Goal: Task Accomplishment & Management: Complete application form

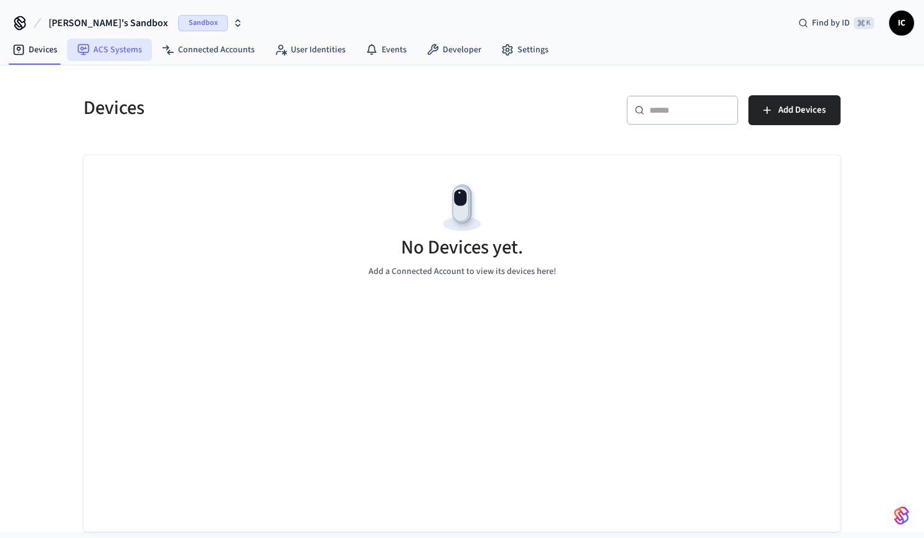
click at [121, 50] on link "ACS Systems" at bounding box center [109, 50] width 85 height 22
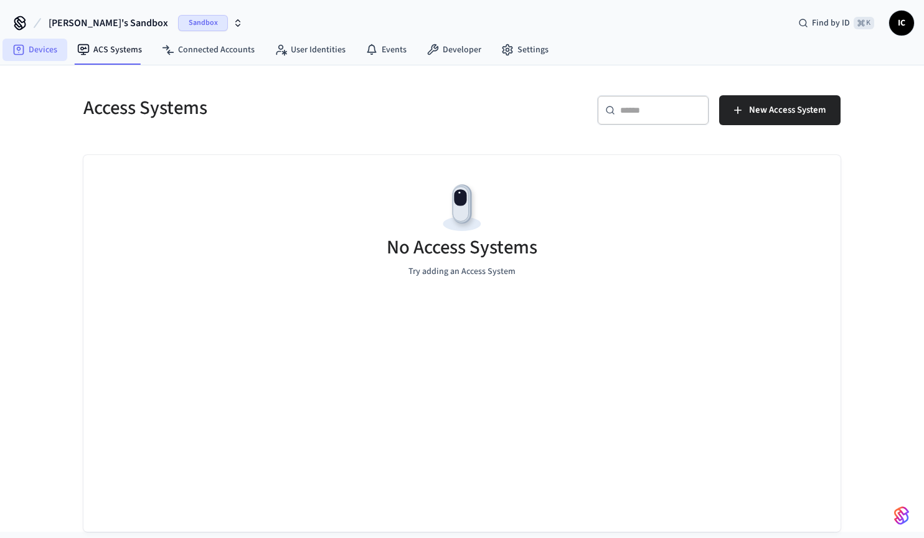
click at [52, 50] on link "Devices" at bounding box center [34, 50] width 65 height 22
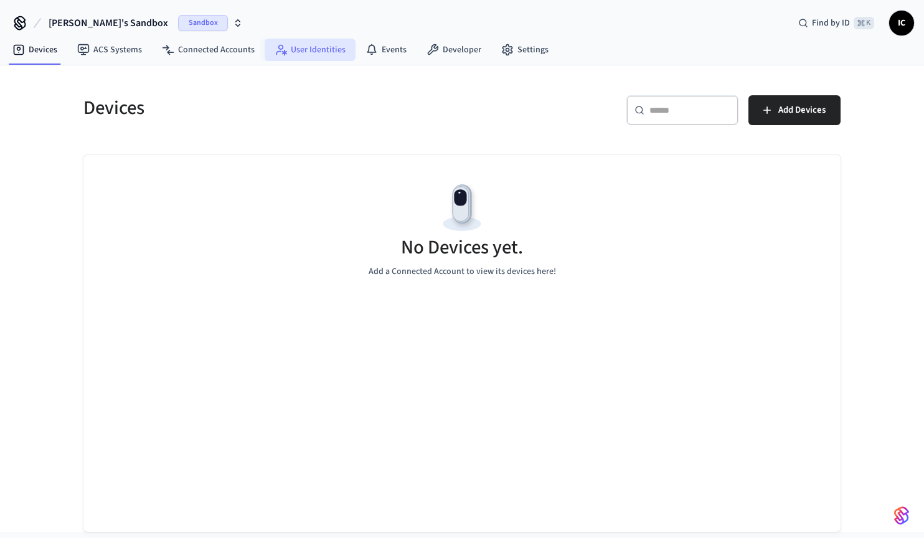
click at [319, 52] on link "User Identities" at bounding box center [310, 50] width 91 height 22
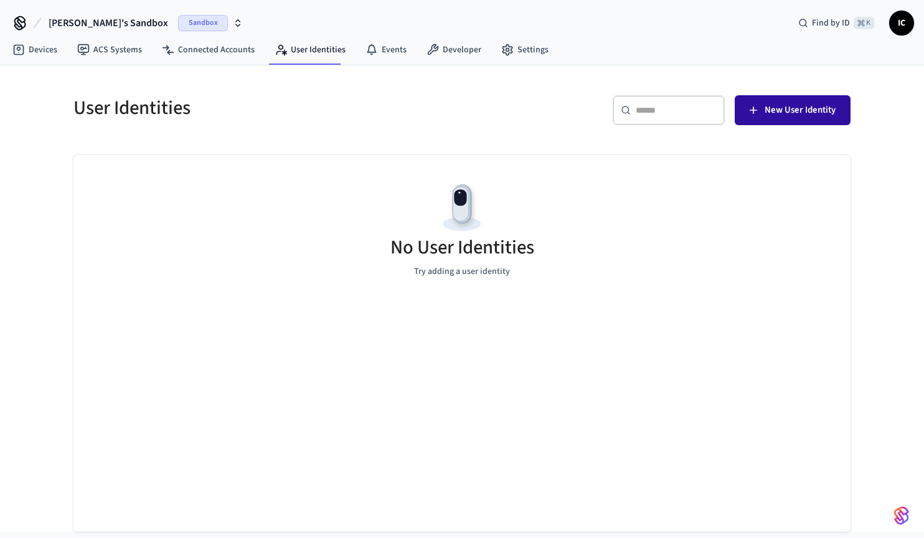
click at [784, 110] on span "New User Identity" at bounding box center [799, 110] width 71 height 16
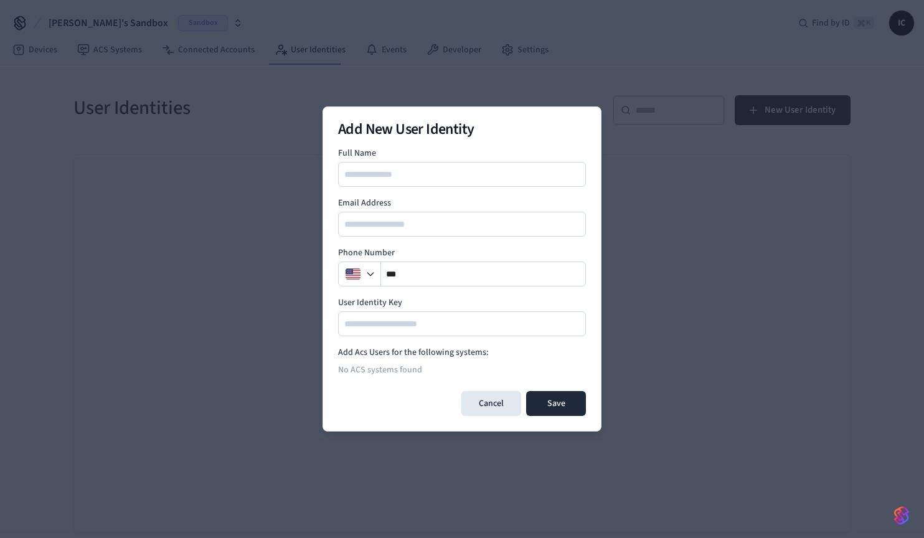
click at [377, 233] on div at bounding box center [462, 224] width 248 height 25
click at [377, 227] on input "email" at bounding box center [462, 224] width 246 height 15
click at [375, 176] on input at bounding box center [462, 174] width 246 height 15
click at [399, 321] on input at bounding box center [462, 323] width 246 height 15
click at [377, 361] on div "No ACS systems found" at bounding box center [462, 370] width 248 height 22
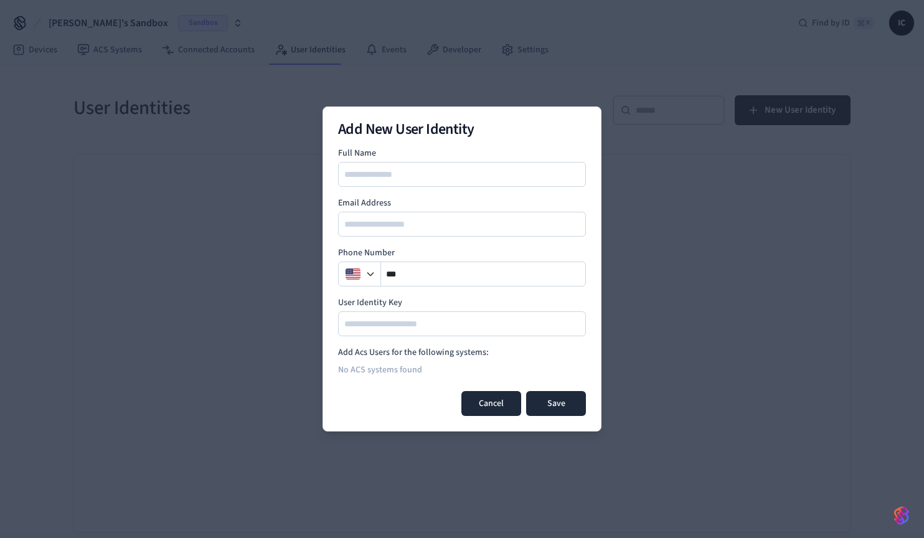
click at [479, 401] on button "Cancel" at bounding box center [491, 403] width 60 height 25
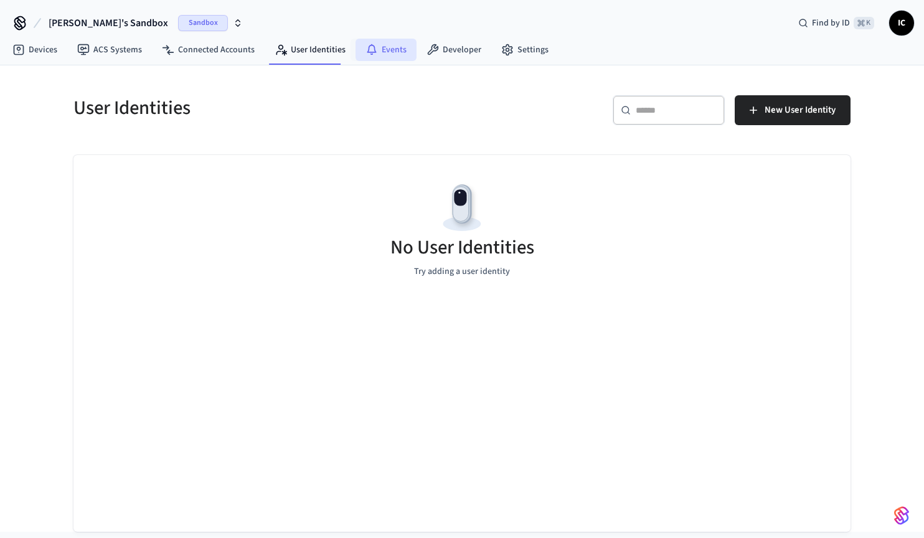
click at [392, 45] on link "Events" at bounding box center [385, 50] width 61 height 22
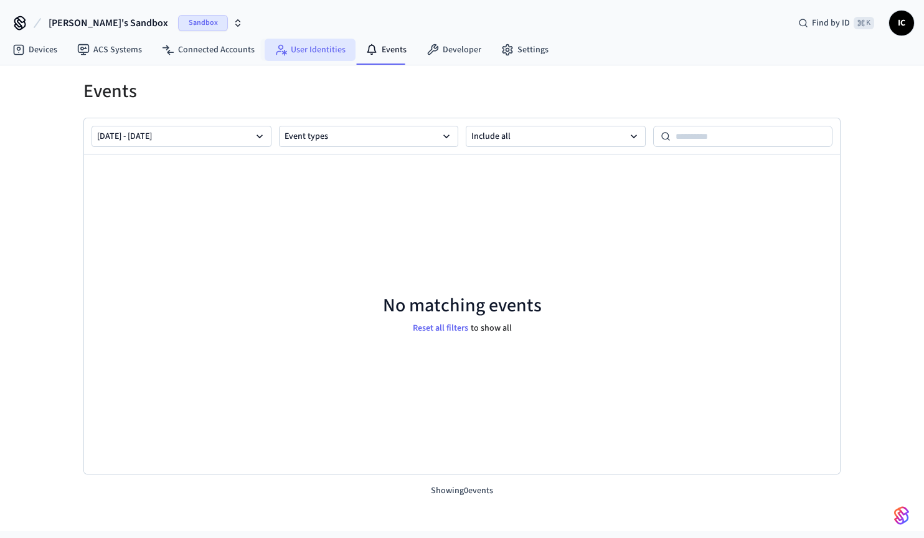
click at [309, 47] on link "User Identities" at bounding box center [310, 50] width 91 height 22
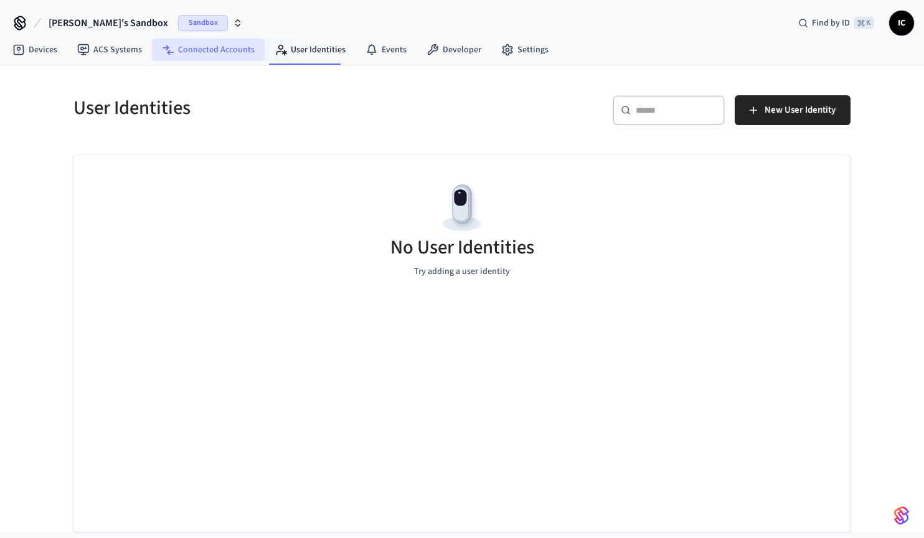
click at [169, 47] on icon at bounding box center [168, 50] width 12 height 12
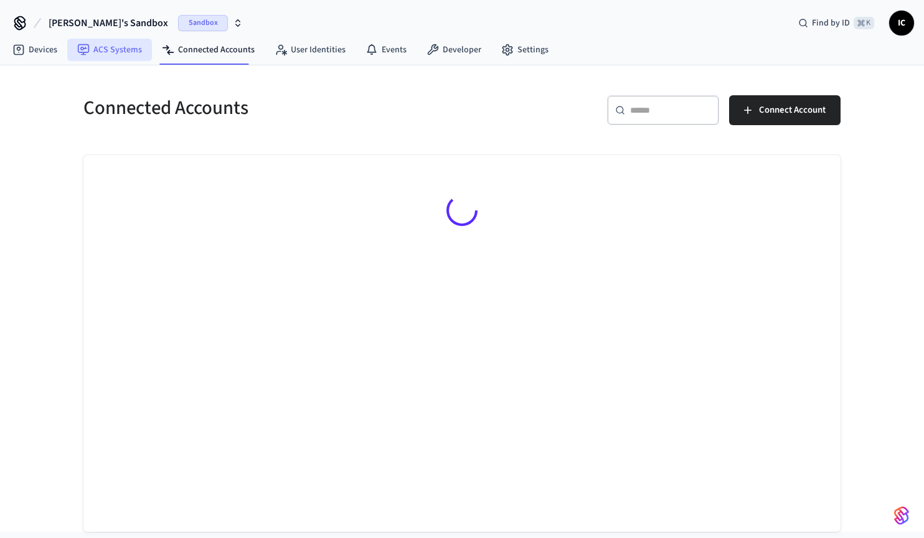
click at [98, 49] on link "ACS Systems" at bounding box center [109, 50] width 85 height 22
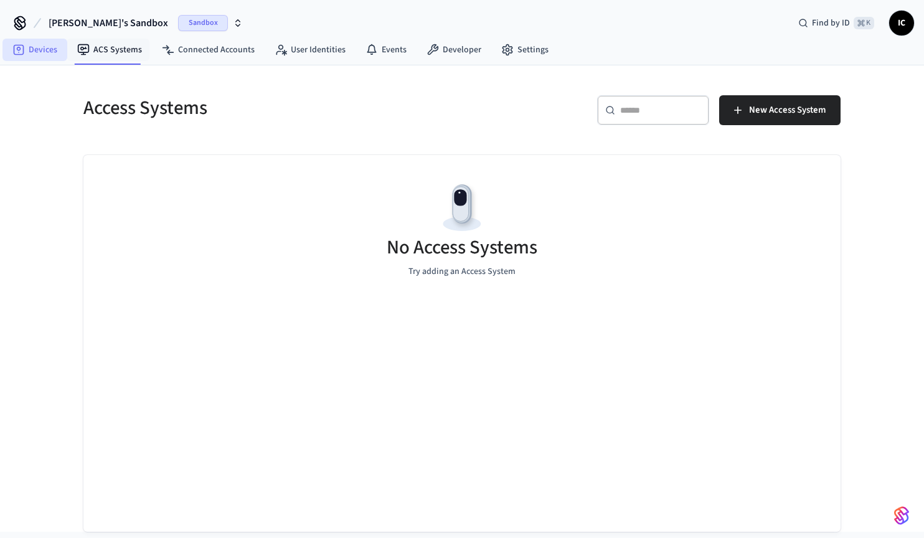
click at [45, 49] on link "Devices" at bounding box center [34, 50] width 65 height 22
